Goal: Book appointment/travel/reservation

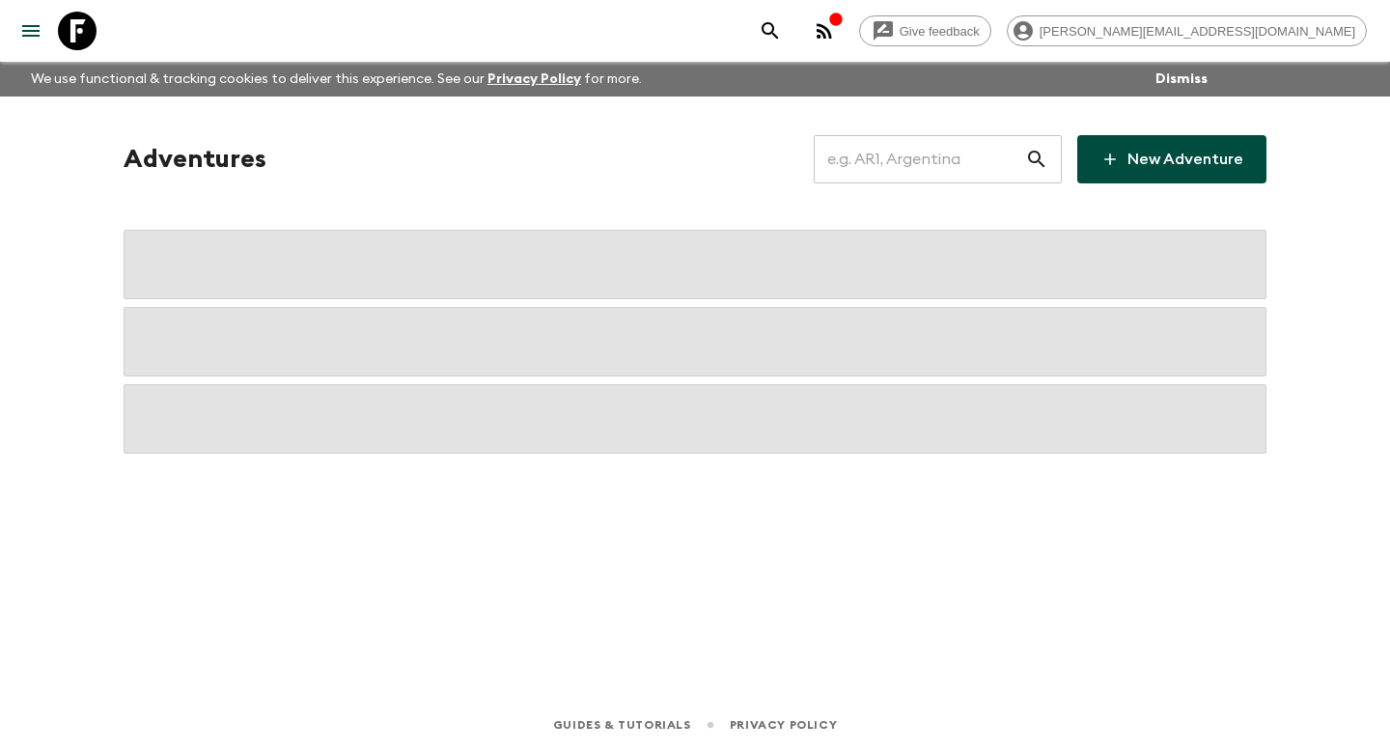
click at [944, 179] on input "text" at bounding box center [919, 159] width 211 height 54
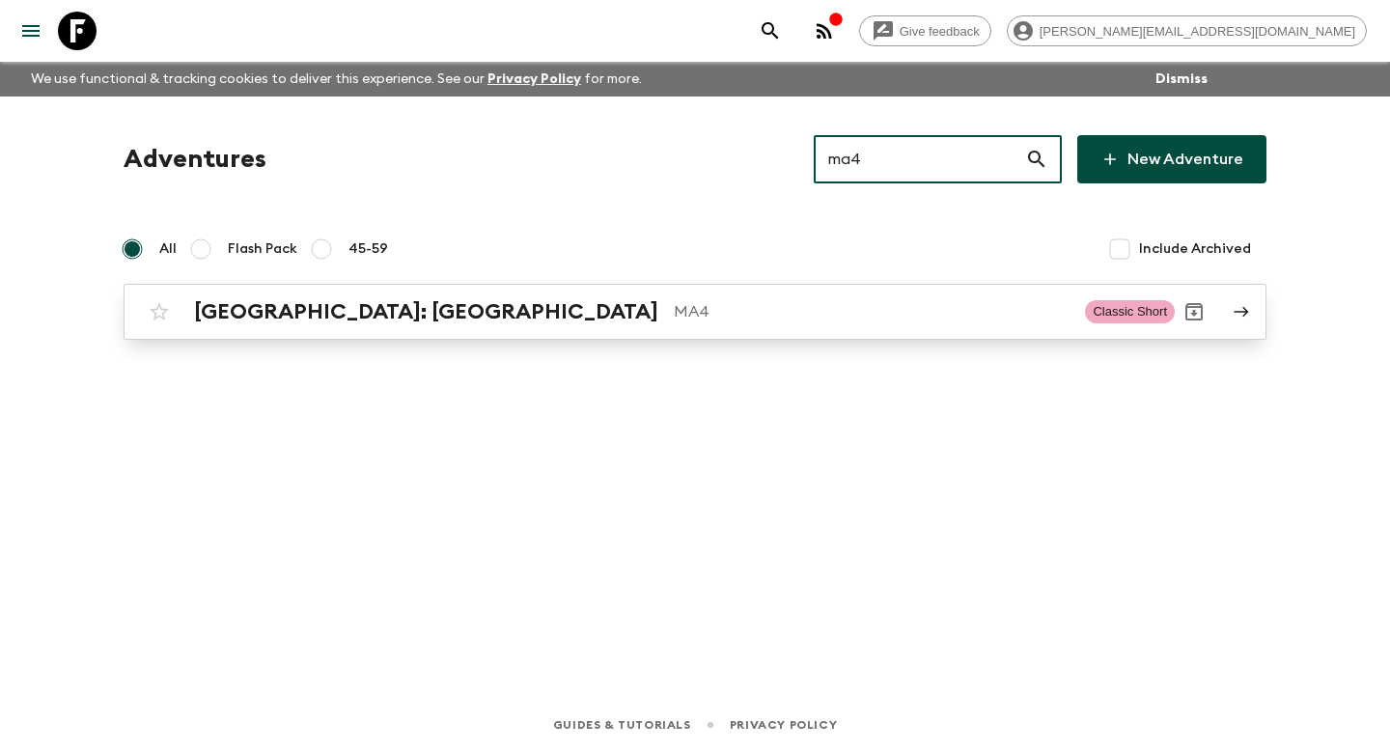
type input "ma4"
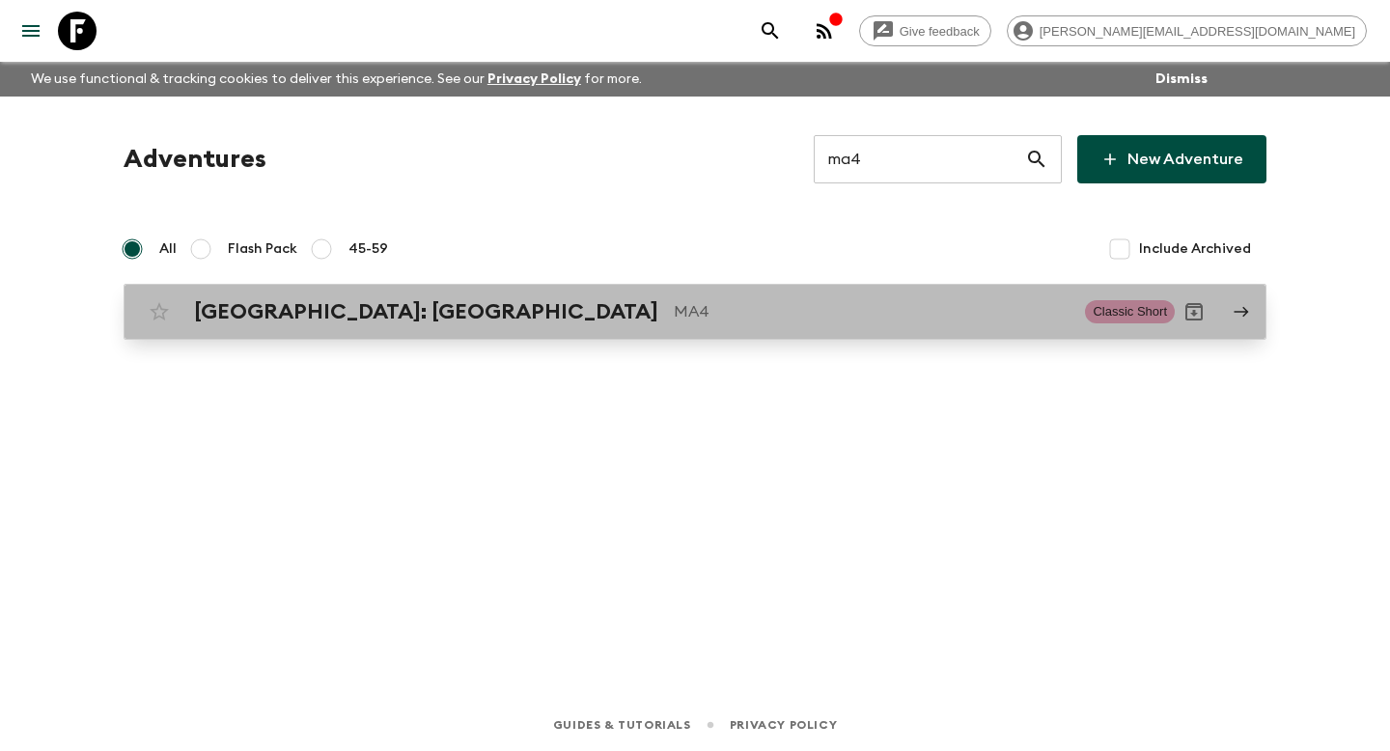
click at [794, 301] on p "MA4" at bounding box center [872, 311] width 396 height 23
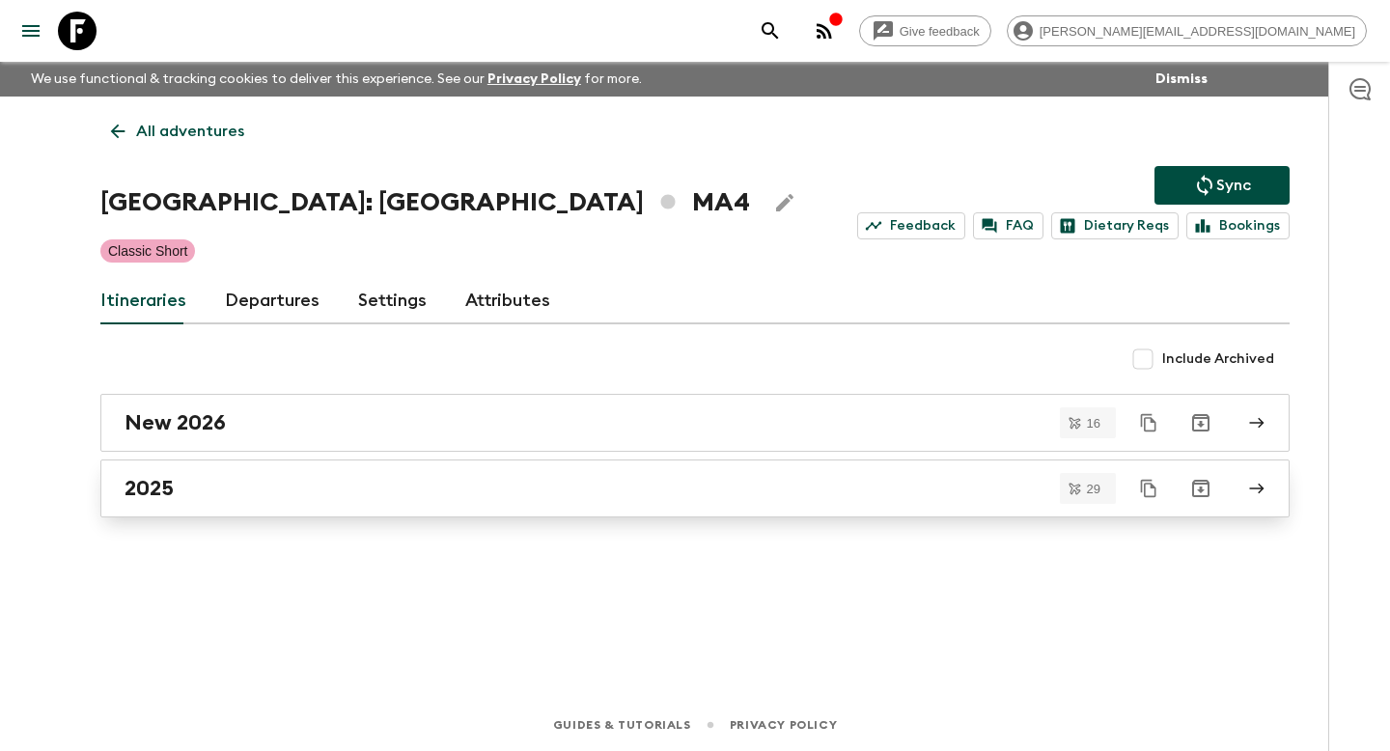
click at [572, 490] on div "2025" at bounding box center [677, 488] width 1105 height 25
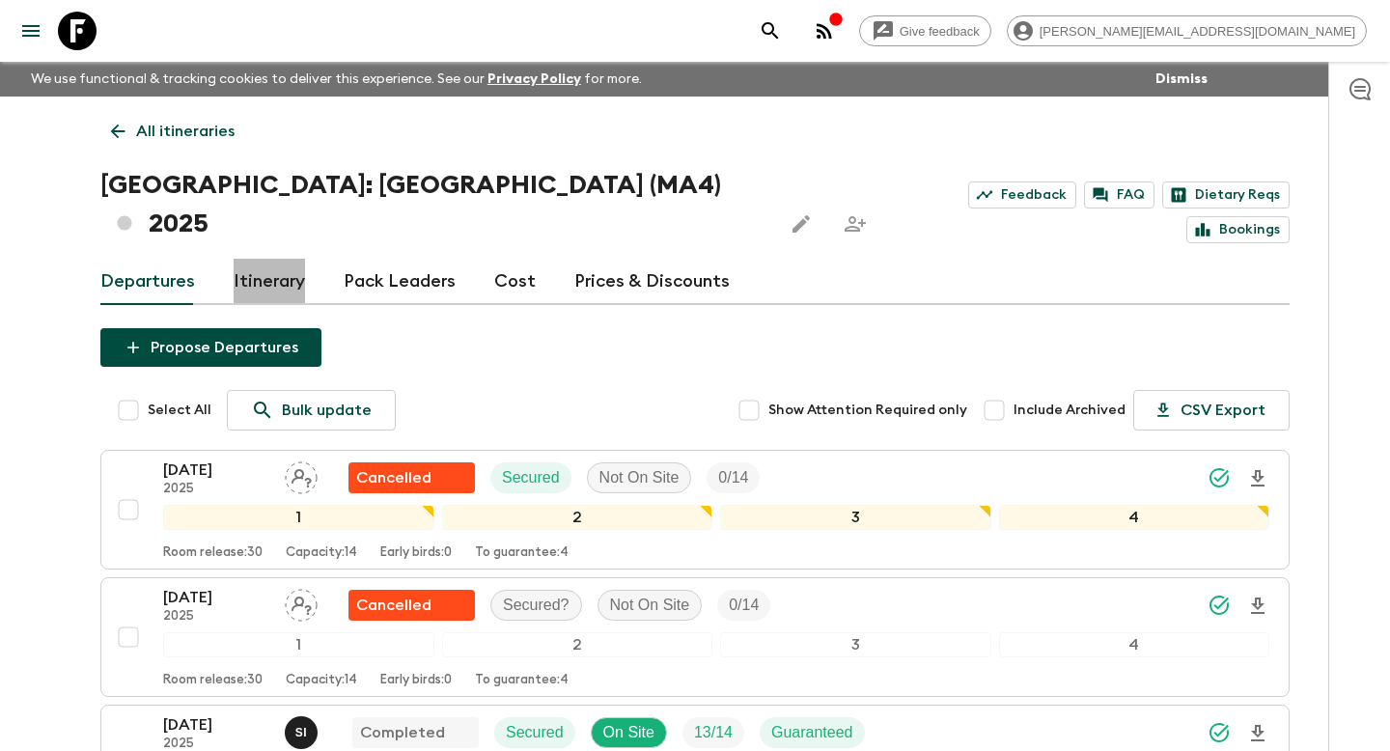
click at [288, 259] on link "Itinerary" at bounding box center [269, 282] width 71 height 46
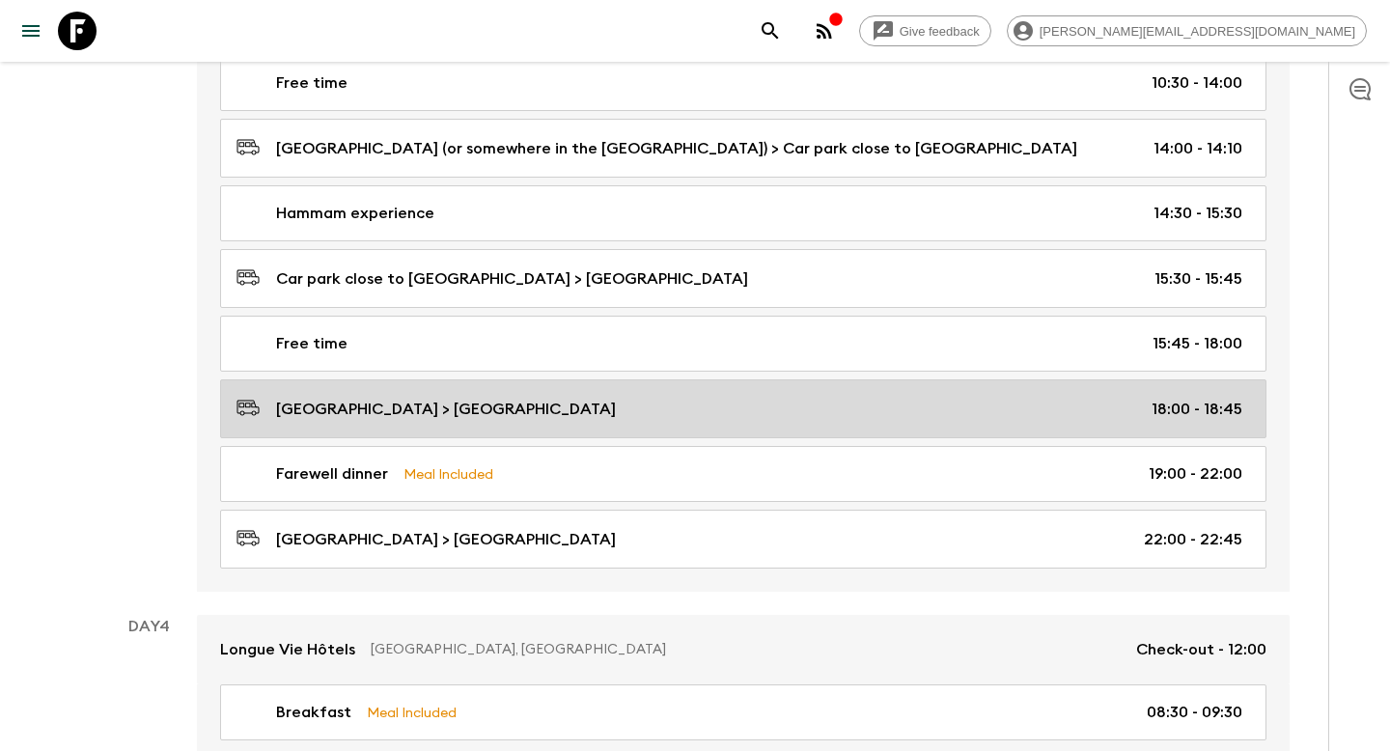
scroll to position [1731, 0]
